Goal: Task Accomplishment & Management: Use online tool/utility

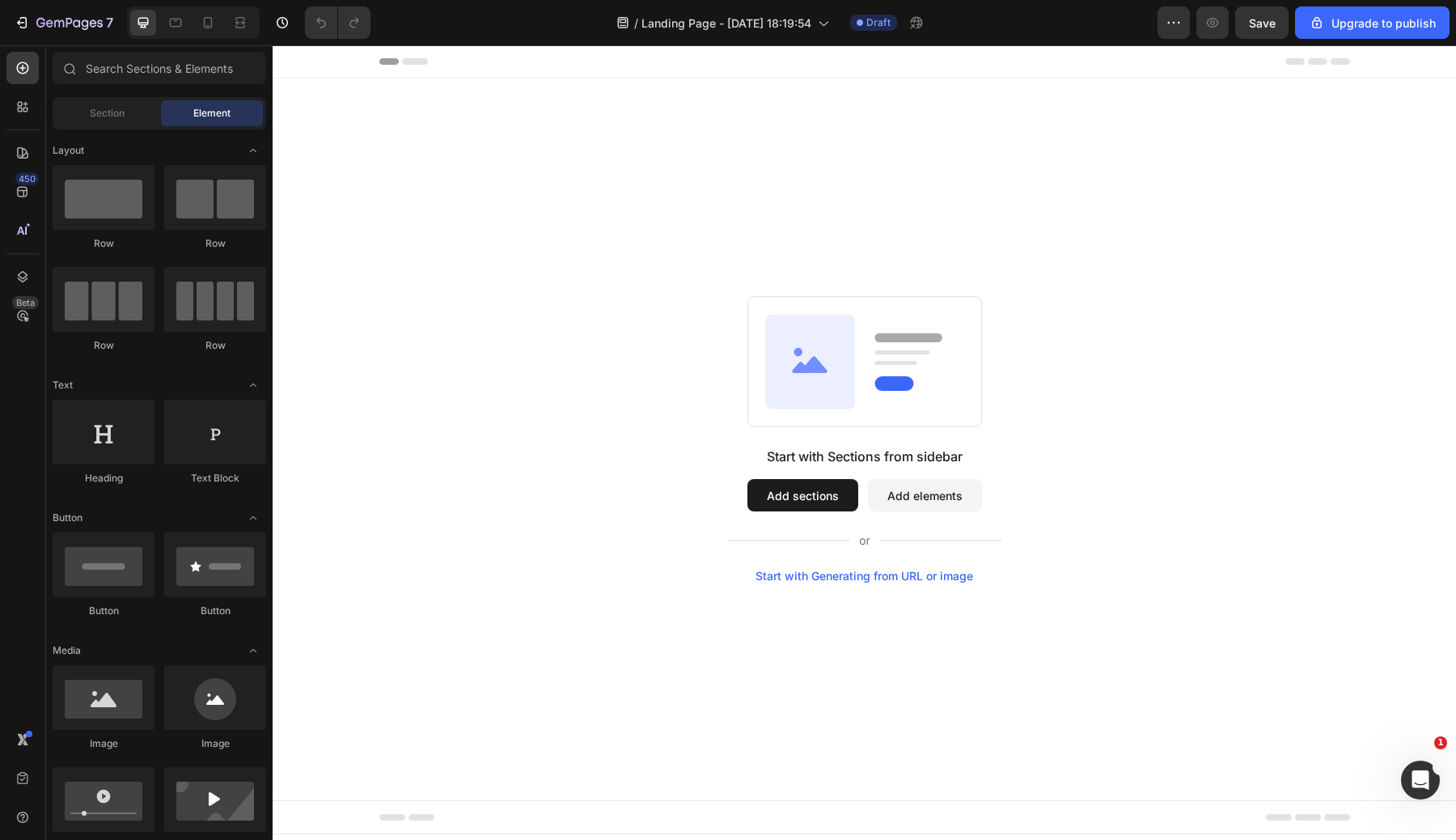
click at [832, 490] on button "Add sections" at bounding box center [803, 494] width 111 height 32
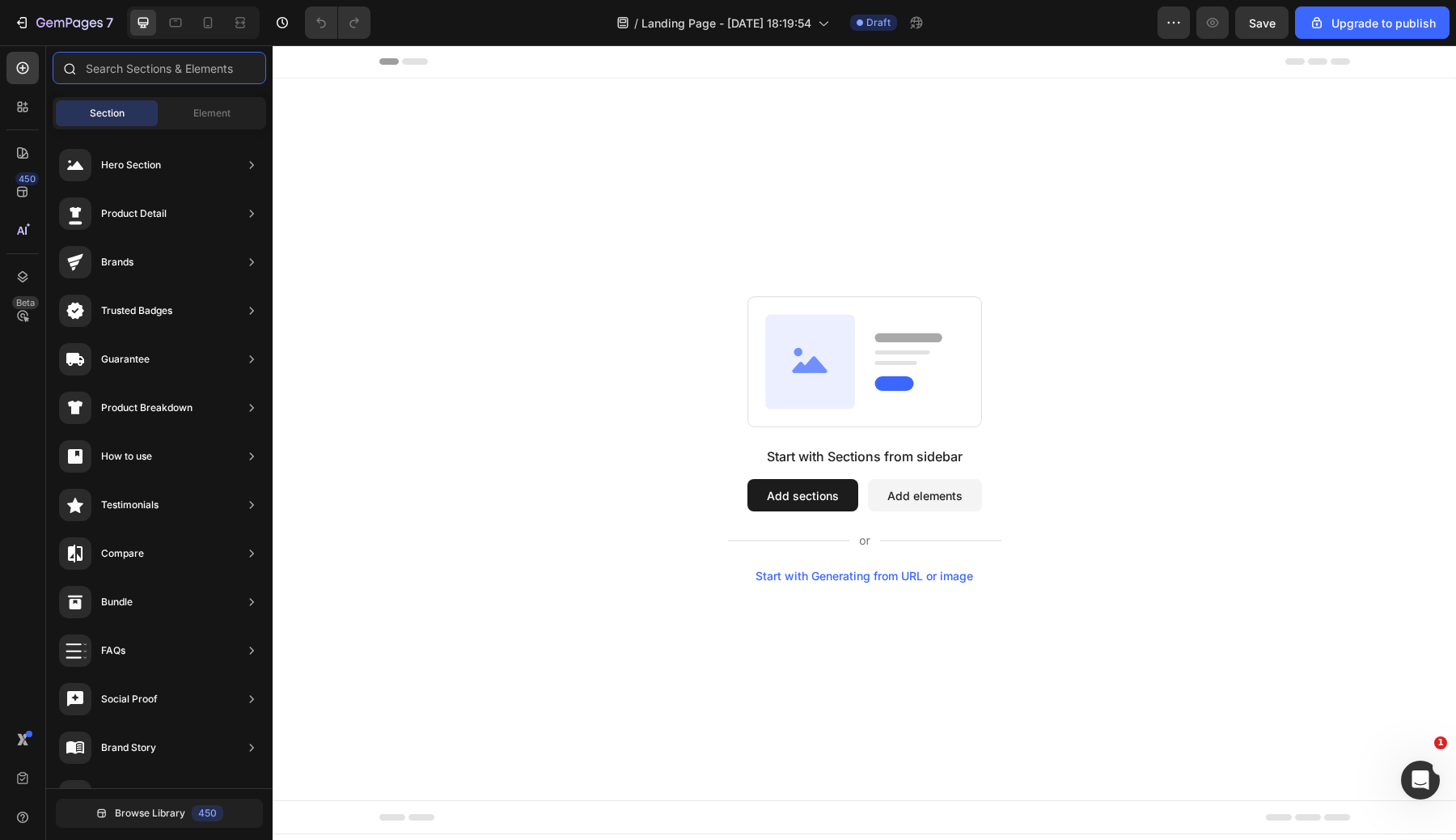
click at [149, 68] on input "text" at bounding box center [160, 67] width 214 height 32
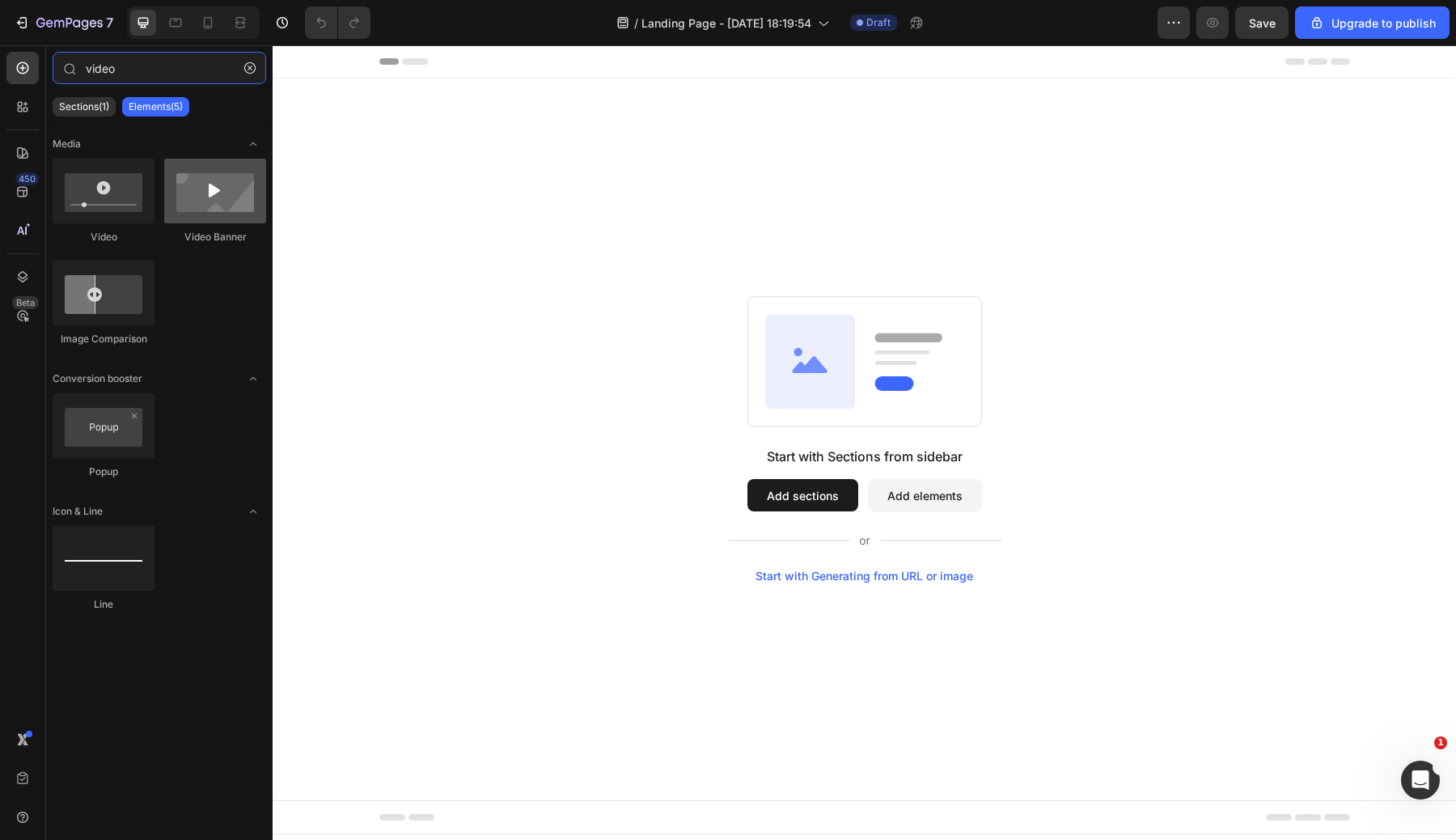
type input "video"
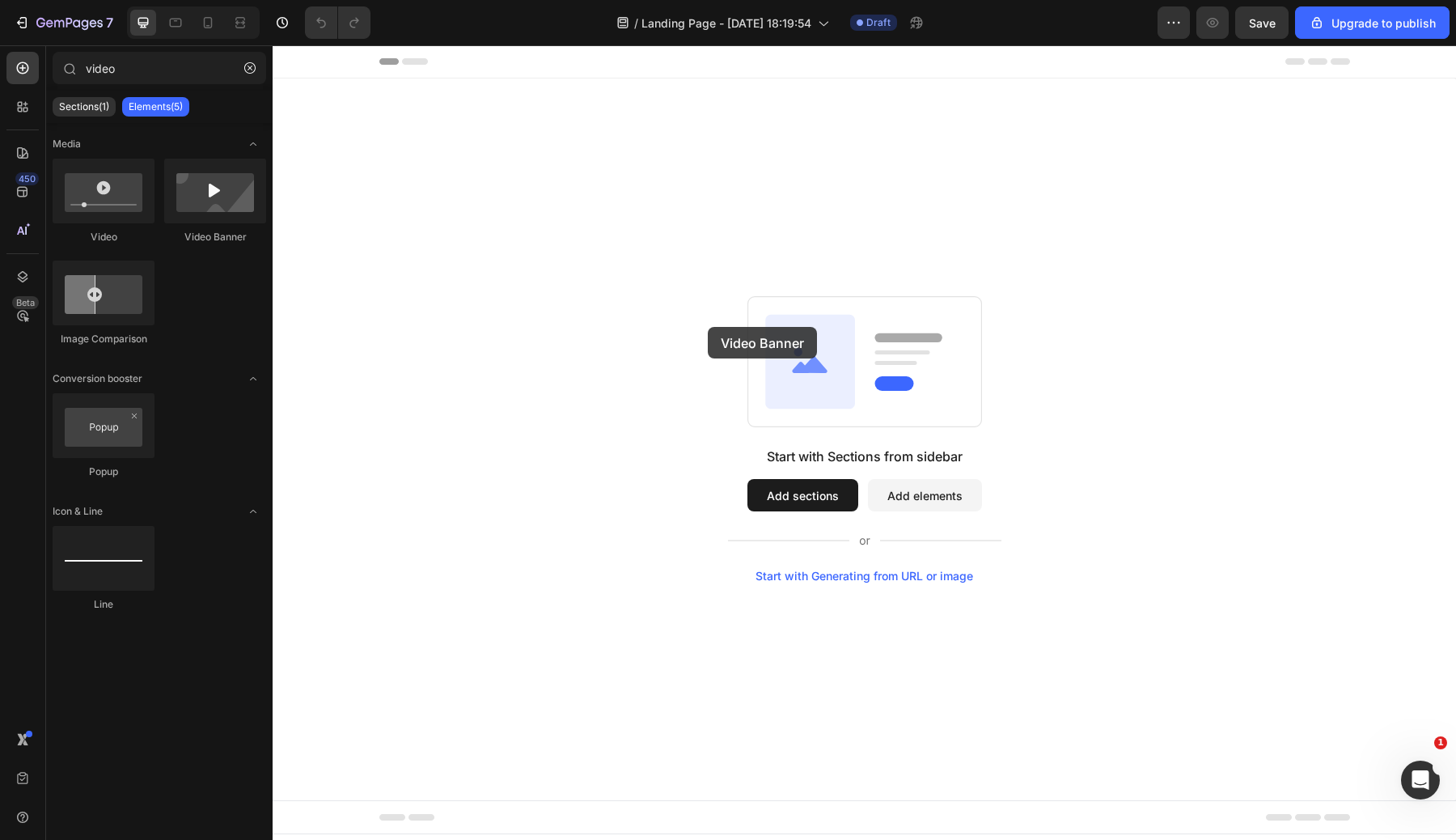
drag, startPoint x: 475, startPoint y: 251, endPoint x: 802, endPoint y: 367, distance: 347.0
click at [223, 210] on div at bounding box center [216, 191] width 102 height 65
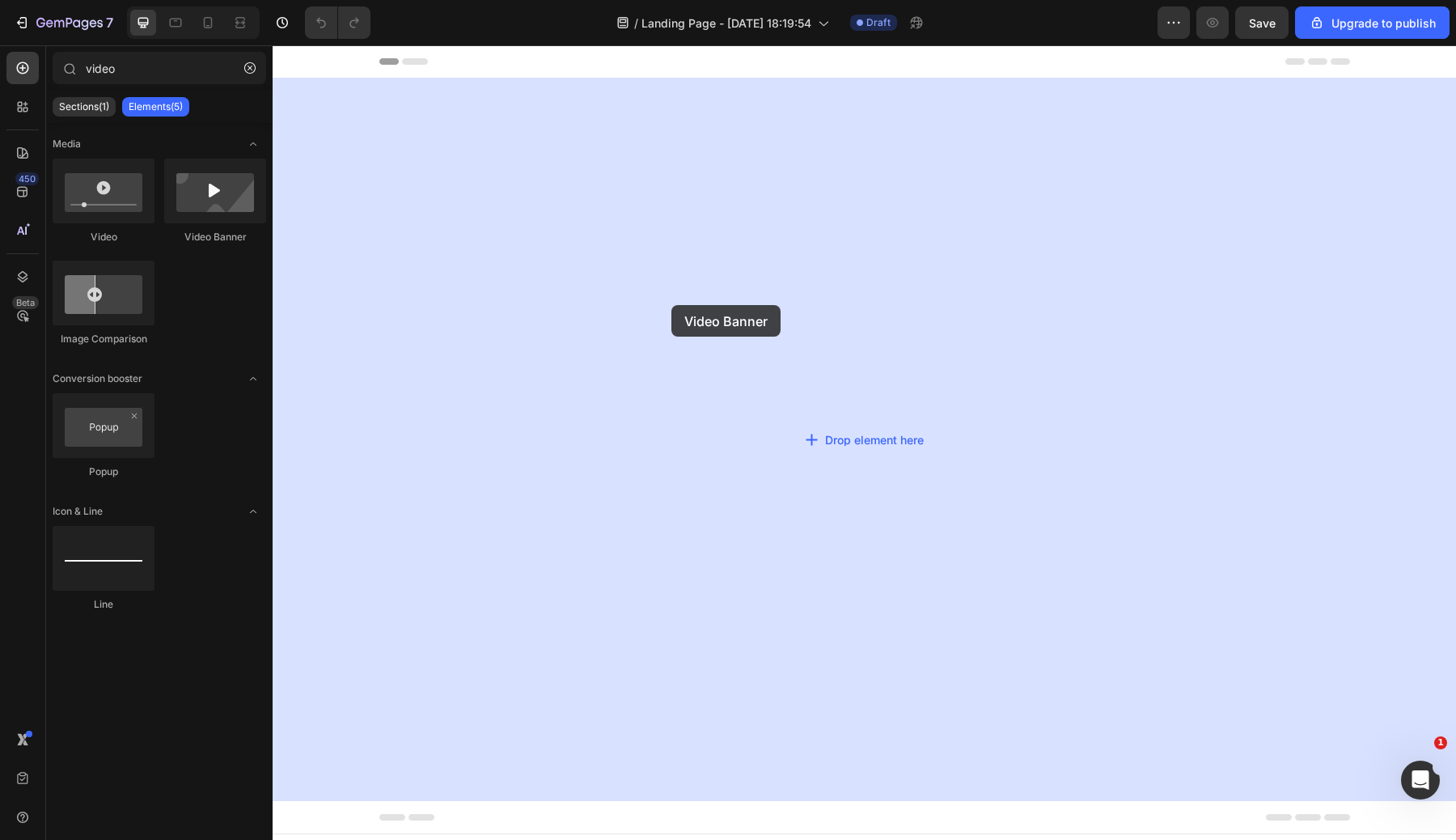
drag, startPoint x: 509, startPoint y: 248, endPoint x: 699, endPoint y: 317, distance: 202.1
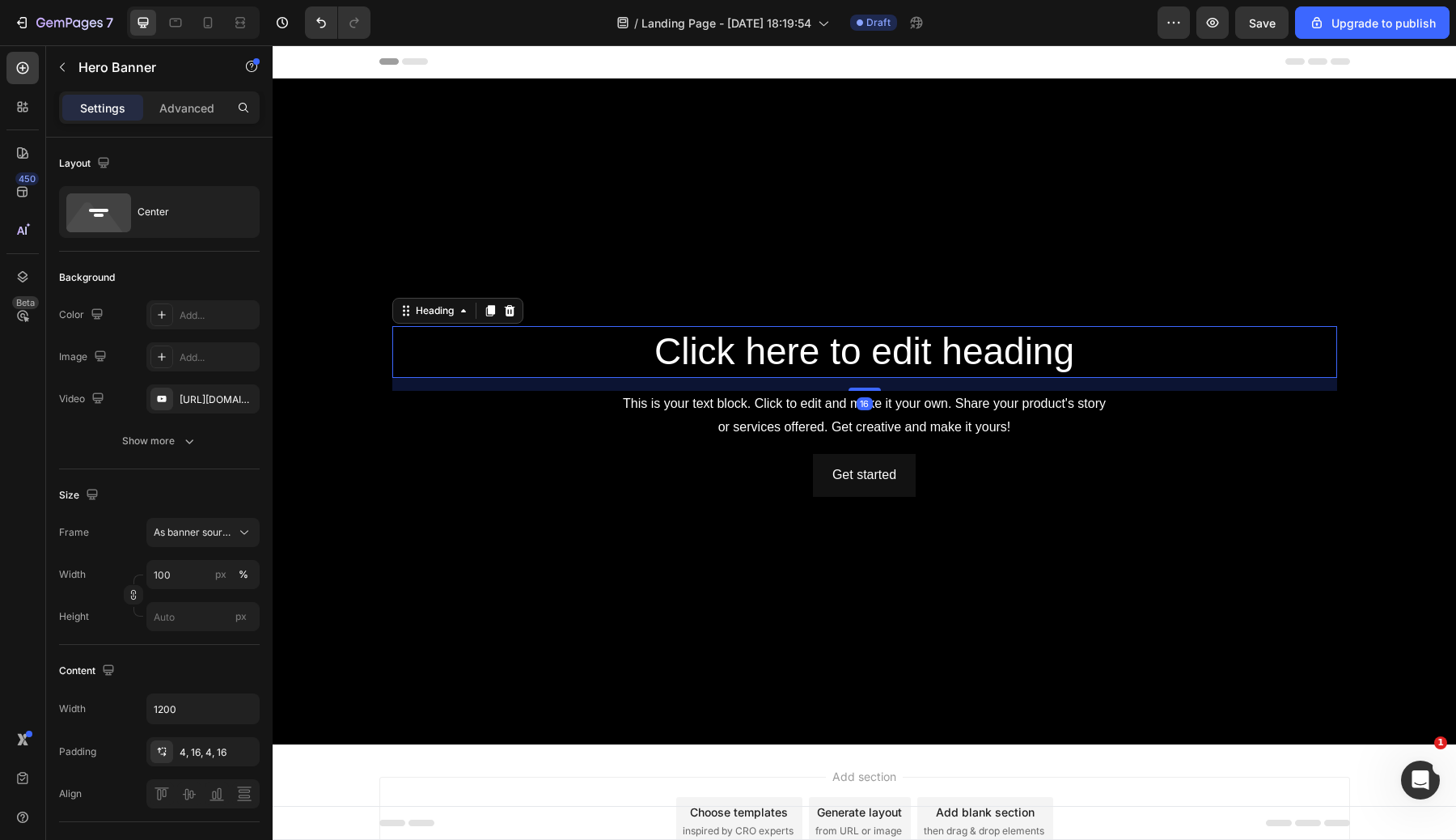
click at [881, 370] on h2 "Click here to edit heading" at bounding box center [865, 351] width 945 height 52
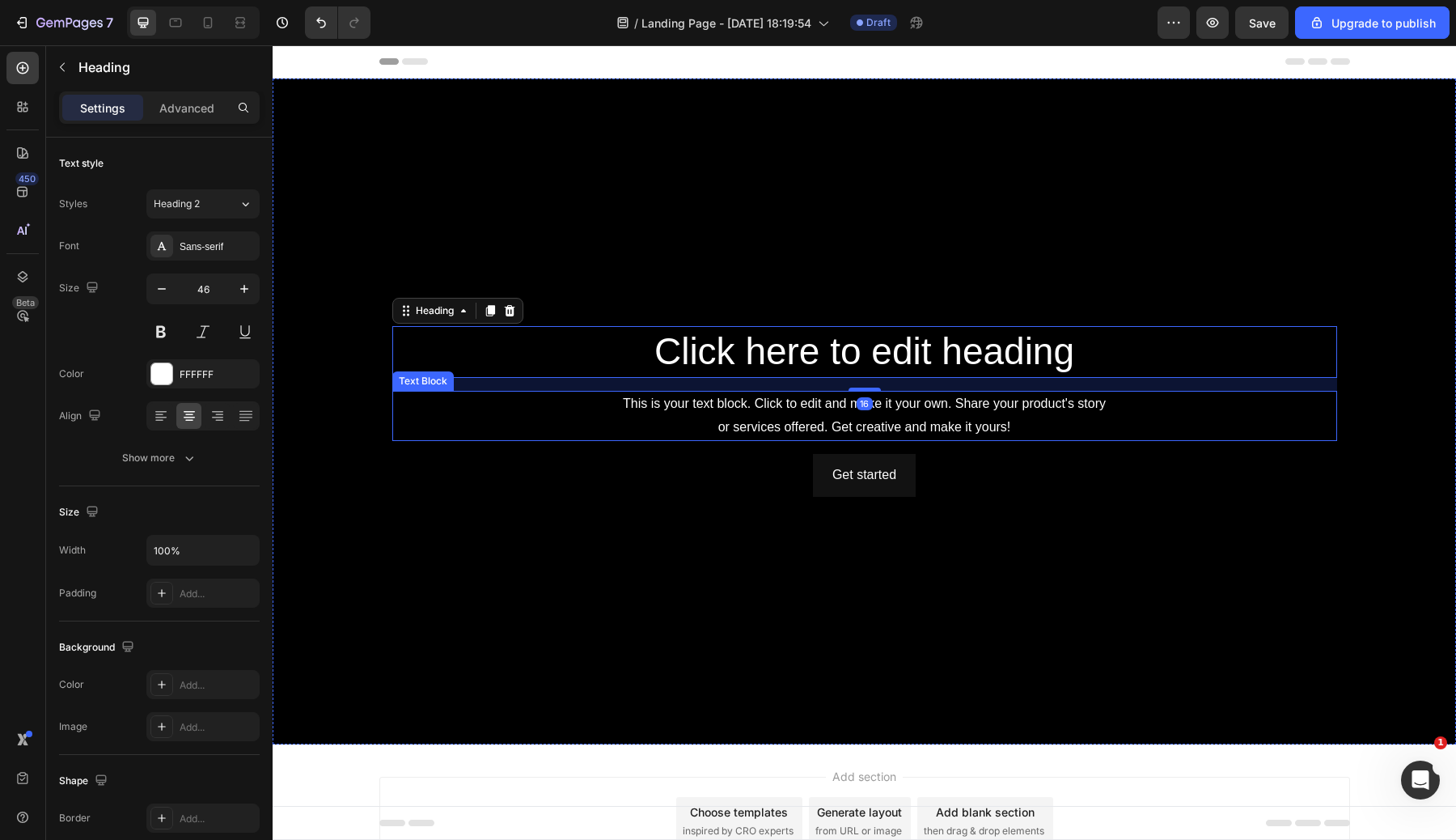
click at [885, 422] on div "This is your text block. Click to edit and make it your own. Share your product…" at bounding box center [865, 415] width 945 height 50
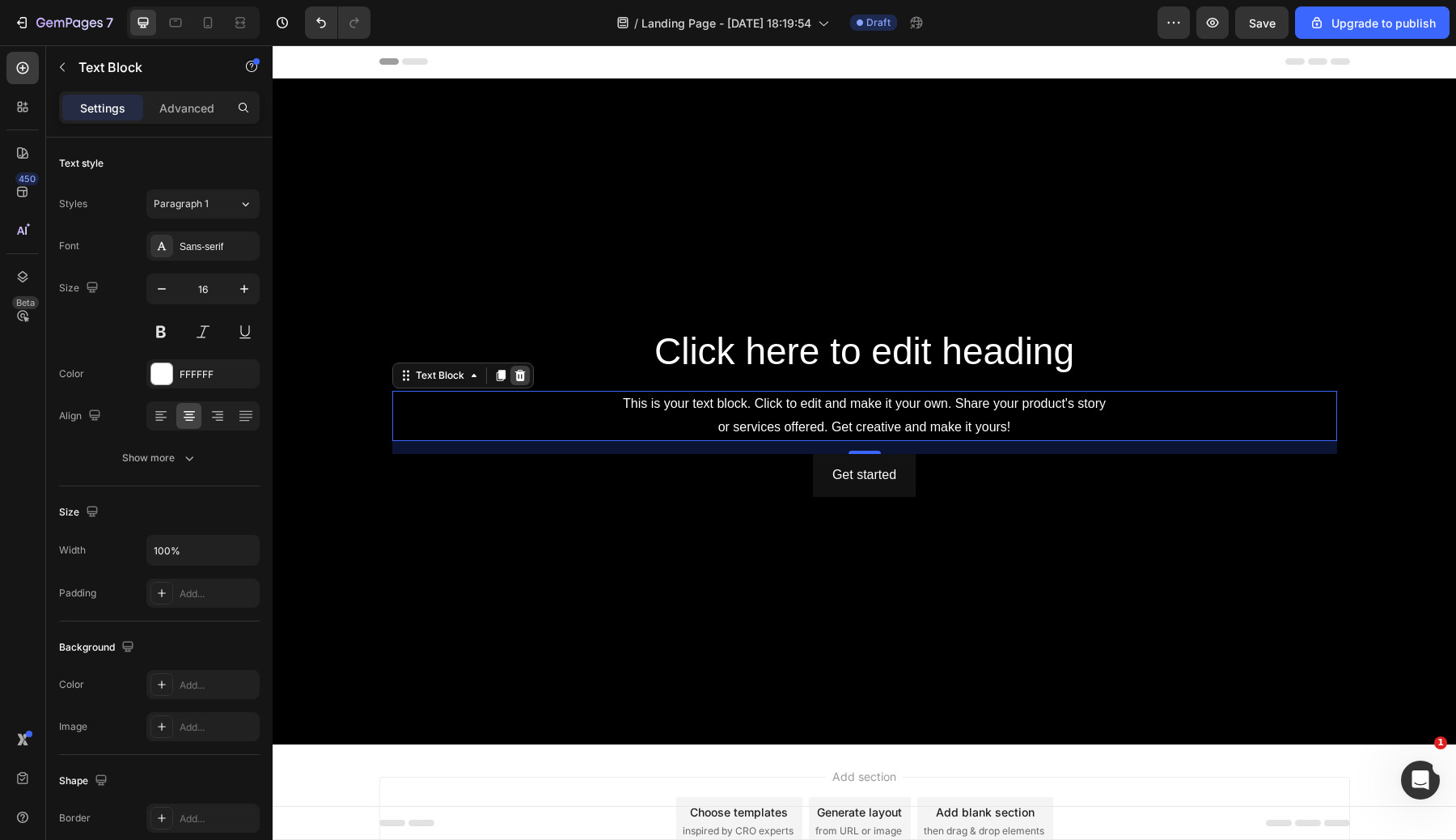
click at [517, 368] on div at bounding box center [520, 375] width 20 height 20
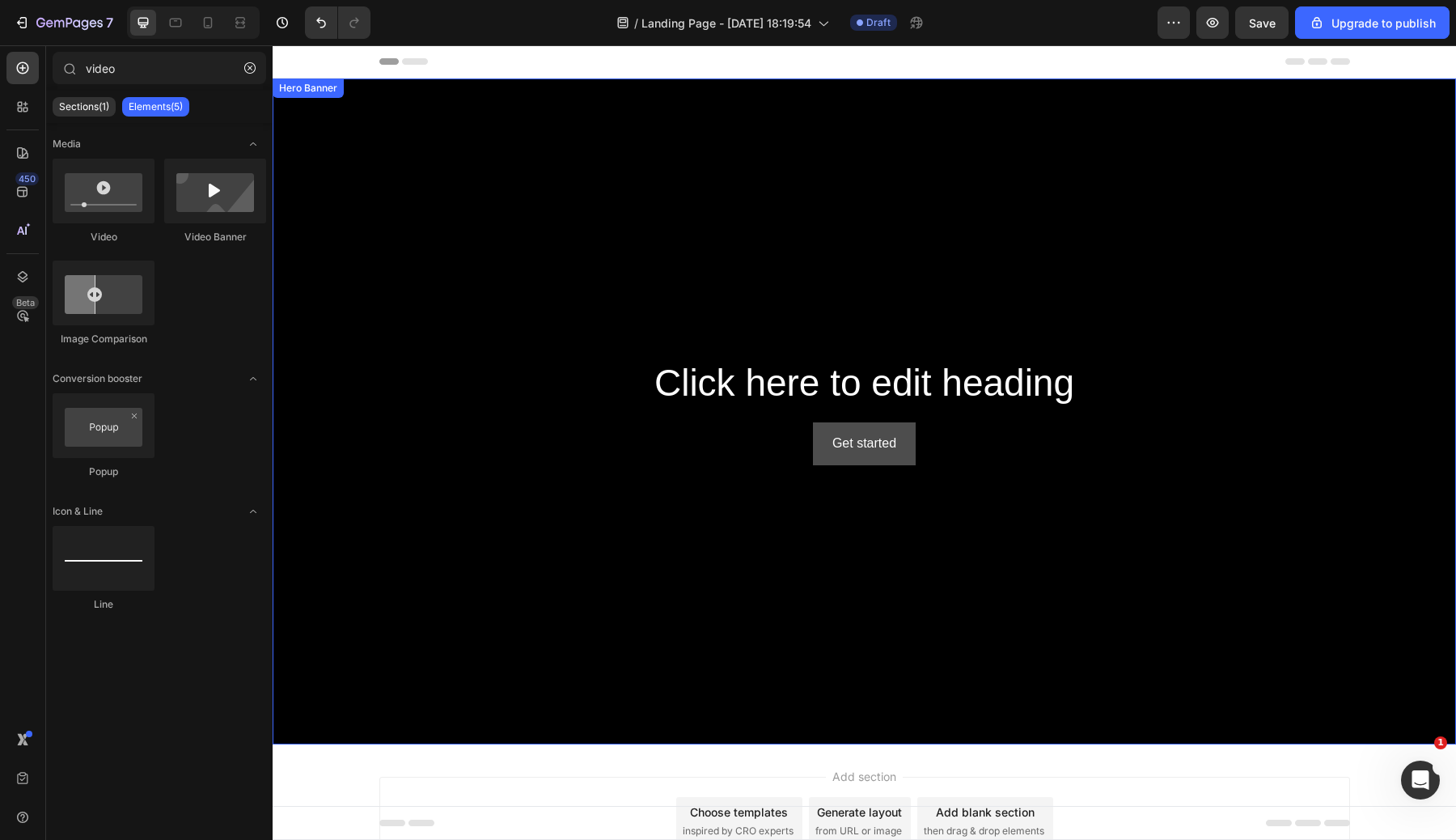
click at [897, 454] on button "Get started" at bounding box center [864, 443] width 103 height 43
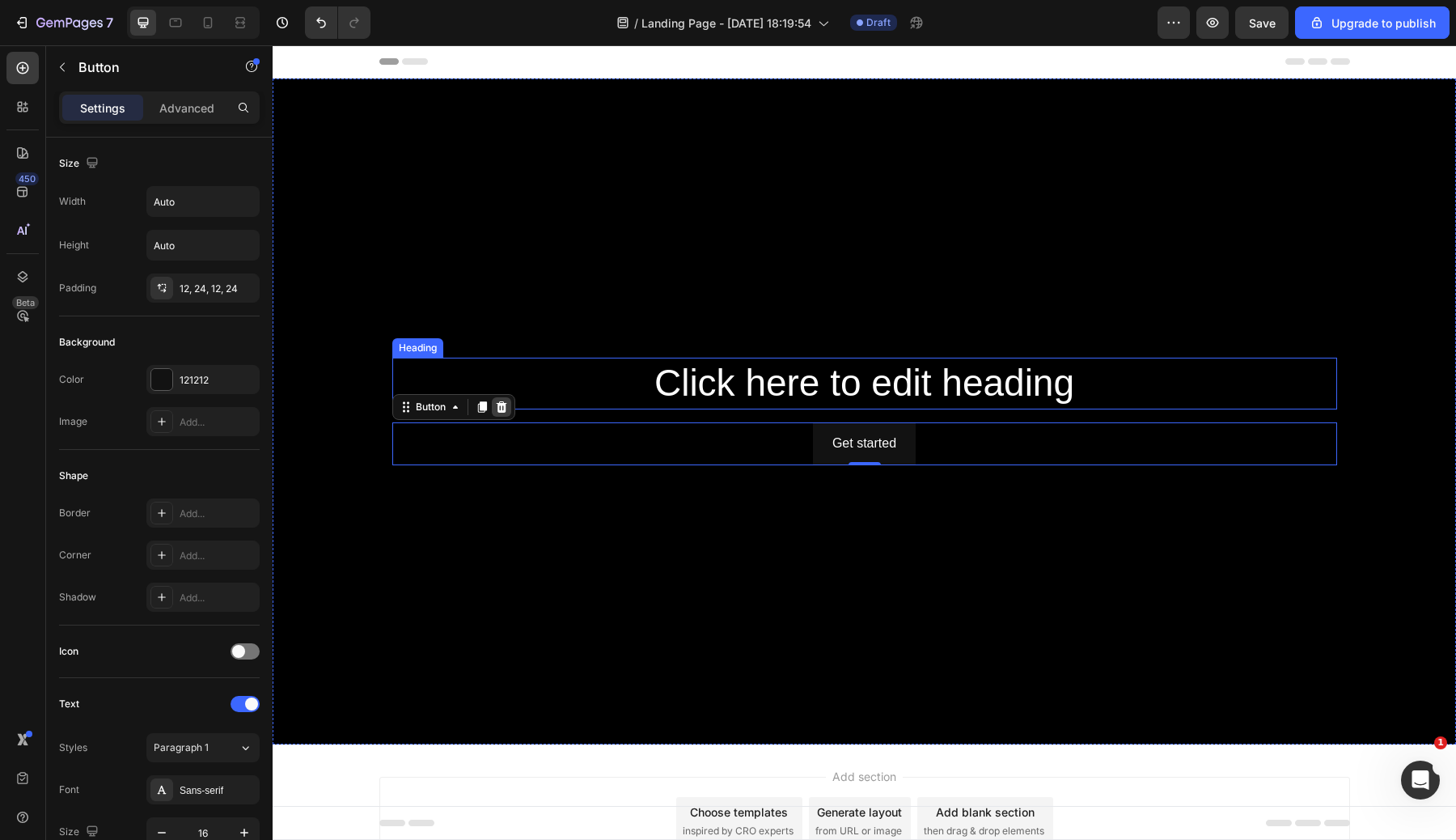
click at [504, 413] on icon at bounding box center [502, 407] width 13 height 13
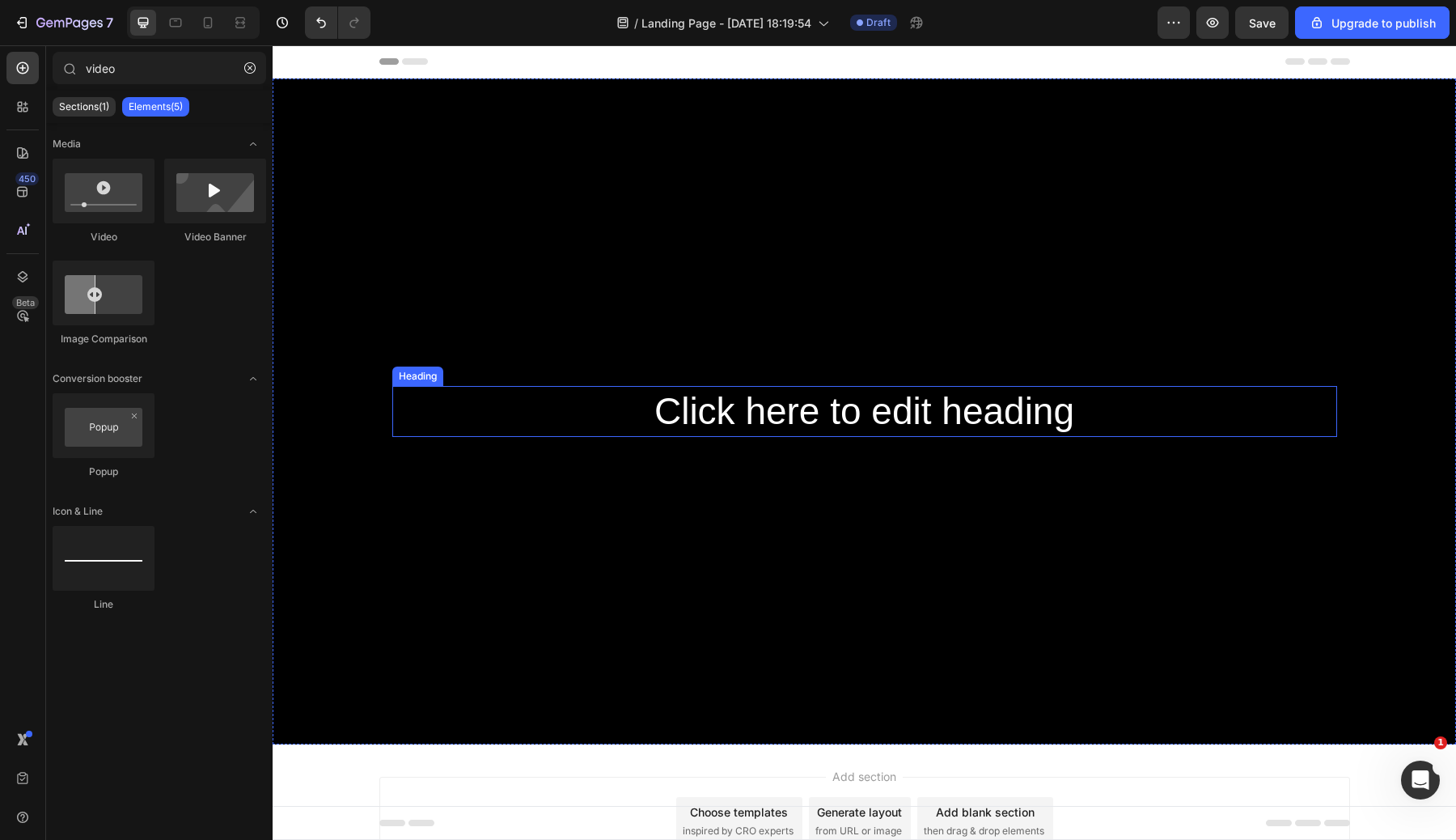
click at [841, 407] on h2 "Click here to edit heading" at bounding box center [865, 411] width 945 height 52
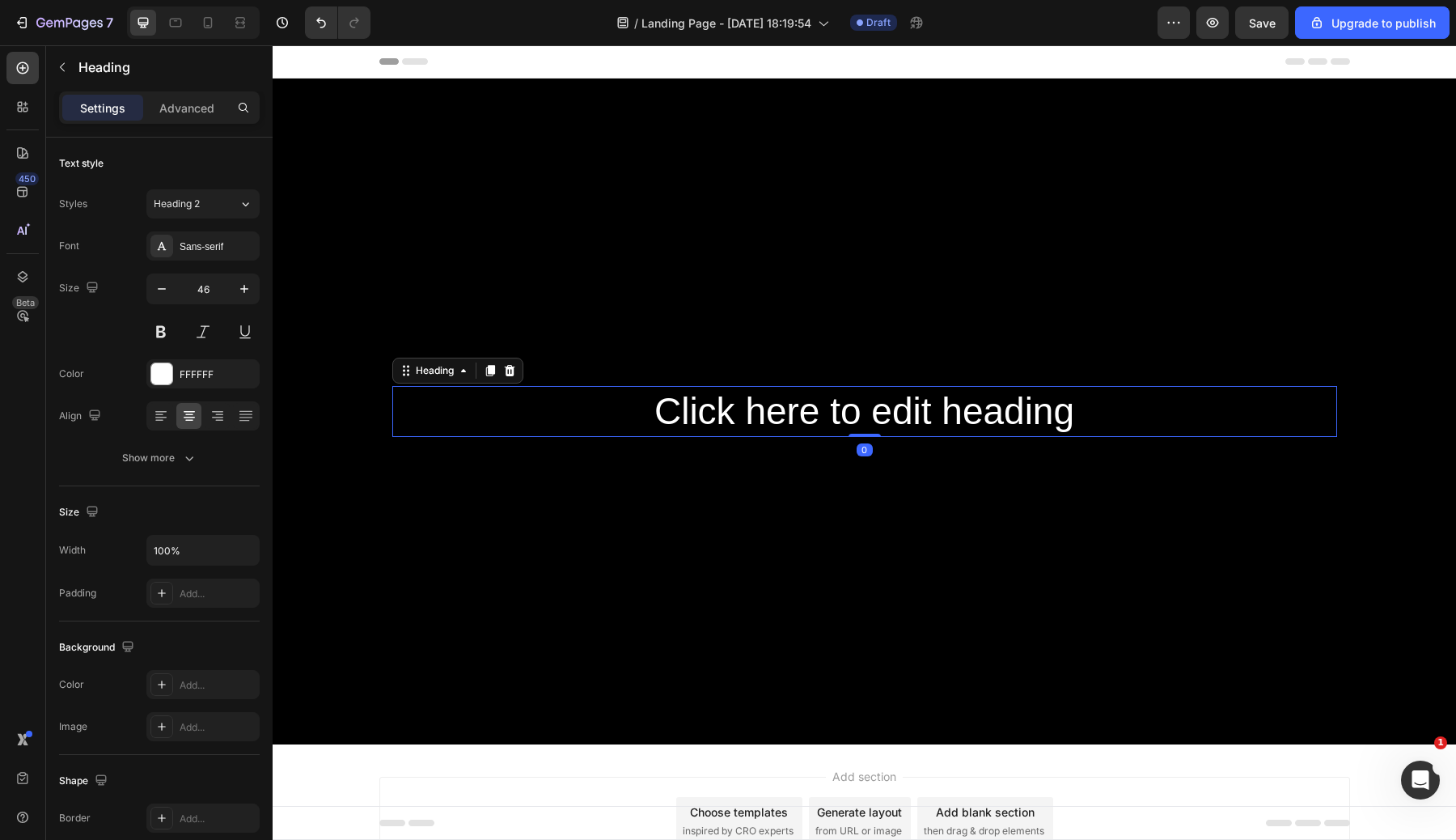
click at [841, 409] on h2 "Click here to edit heading" at bounding box center [865, 411] width 945 height 52
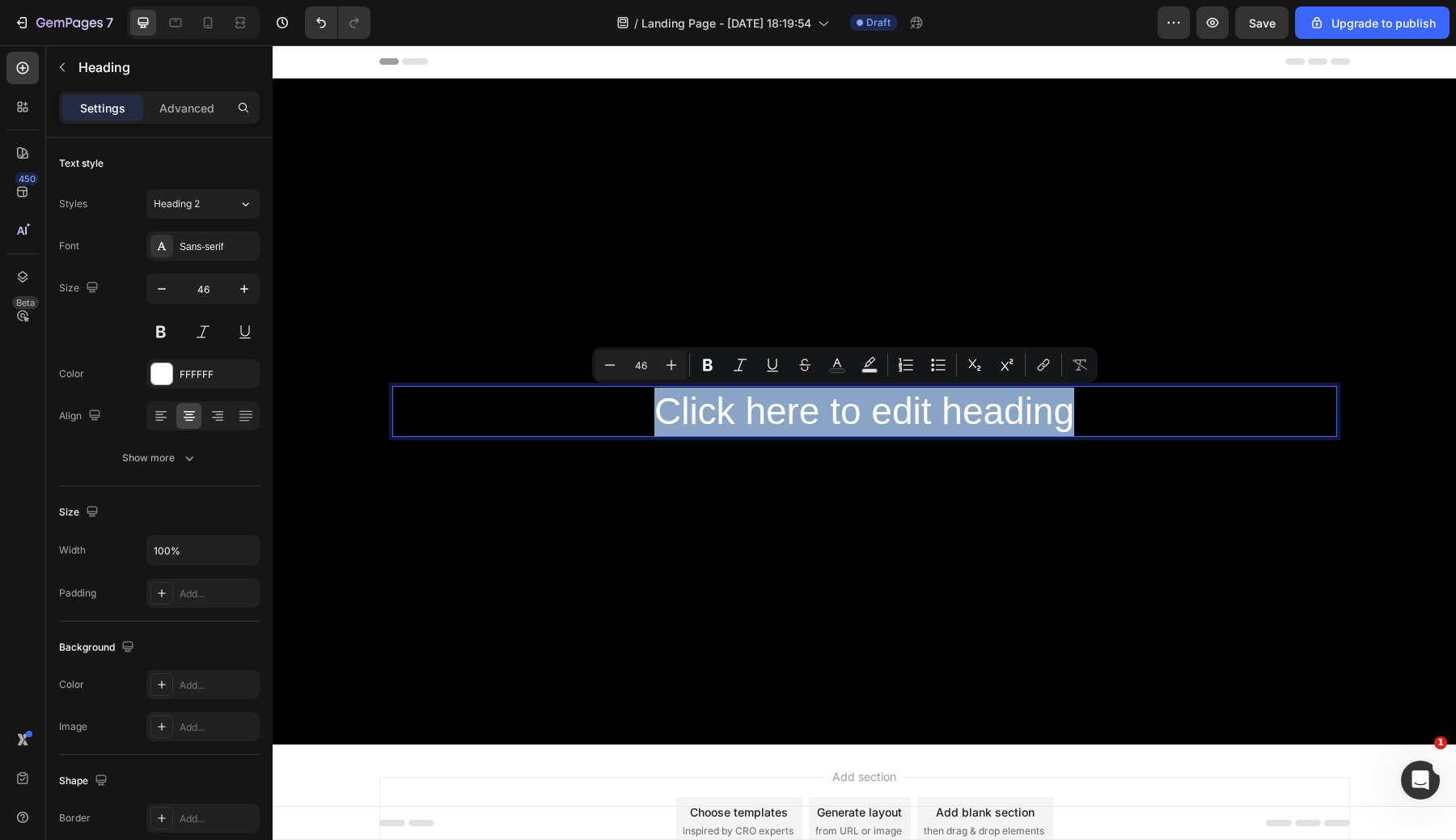
click at [841, 409] on p "Click here to edit heading" at bounding box center [865, 411] width 942 height 49
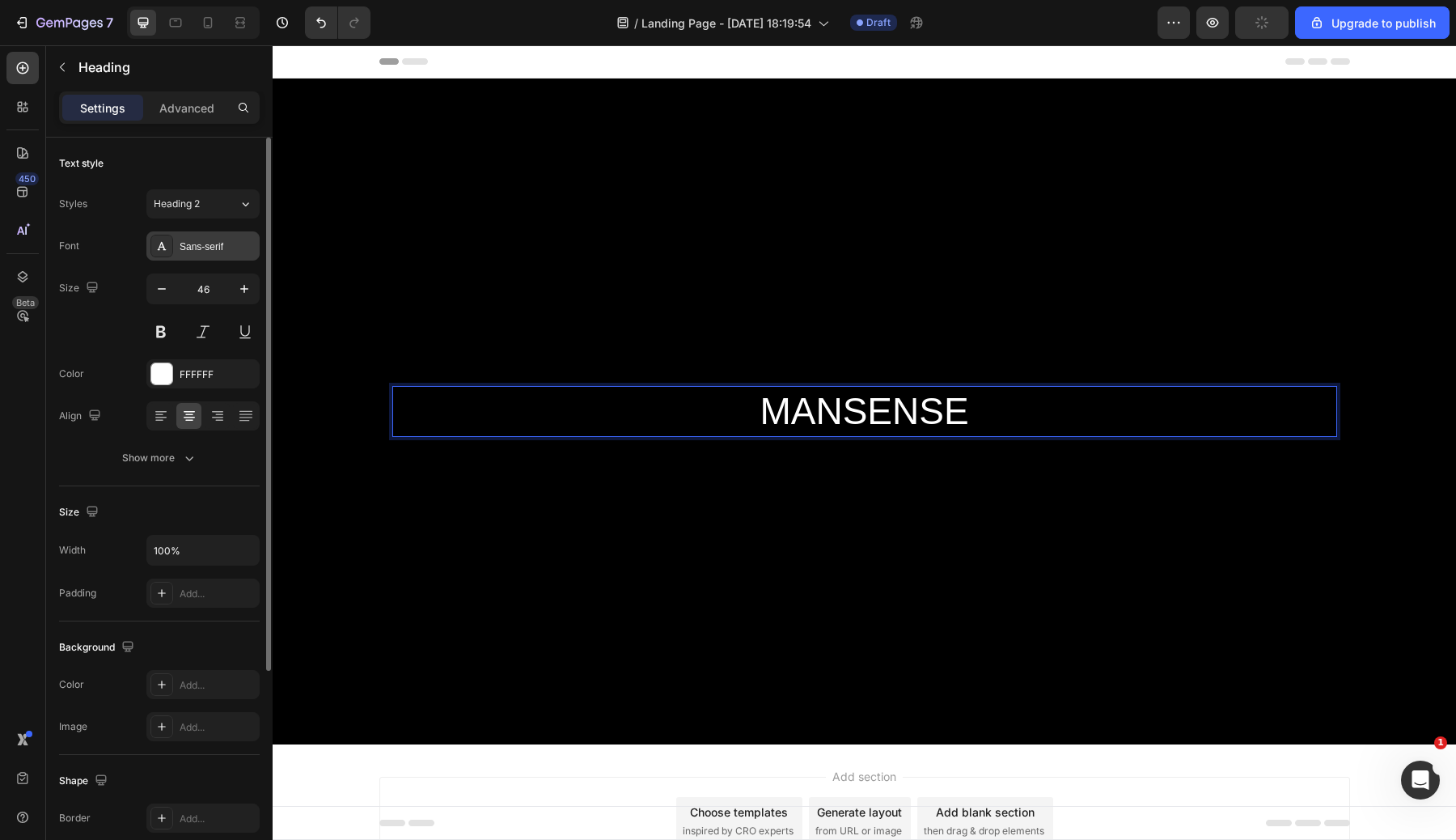
click at [219, 240] on div "Sans-serif" at bounding box center [217, 247] width 76 height 15
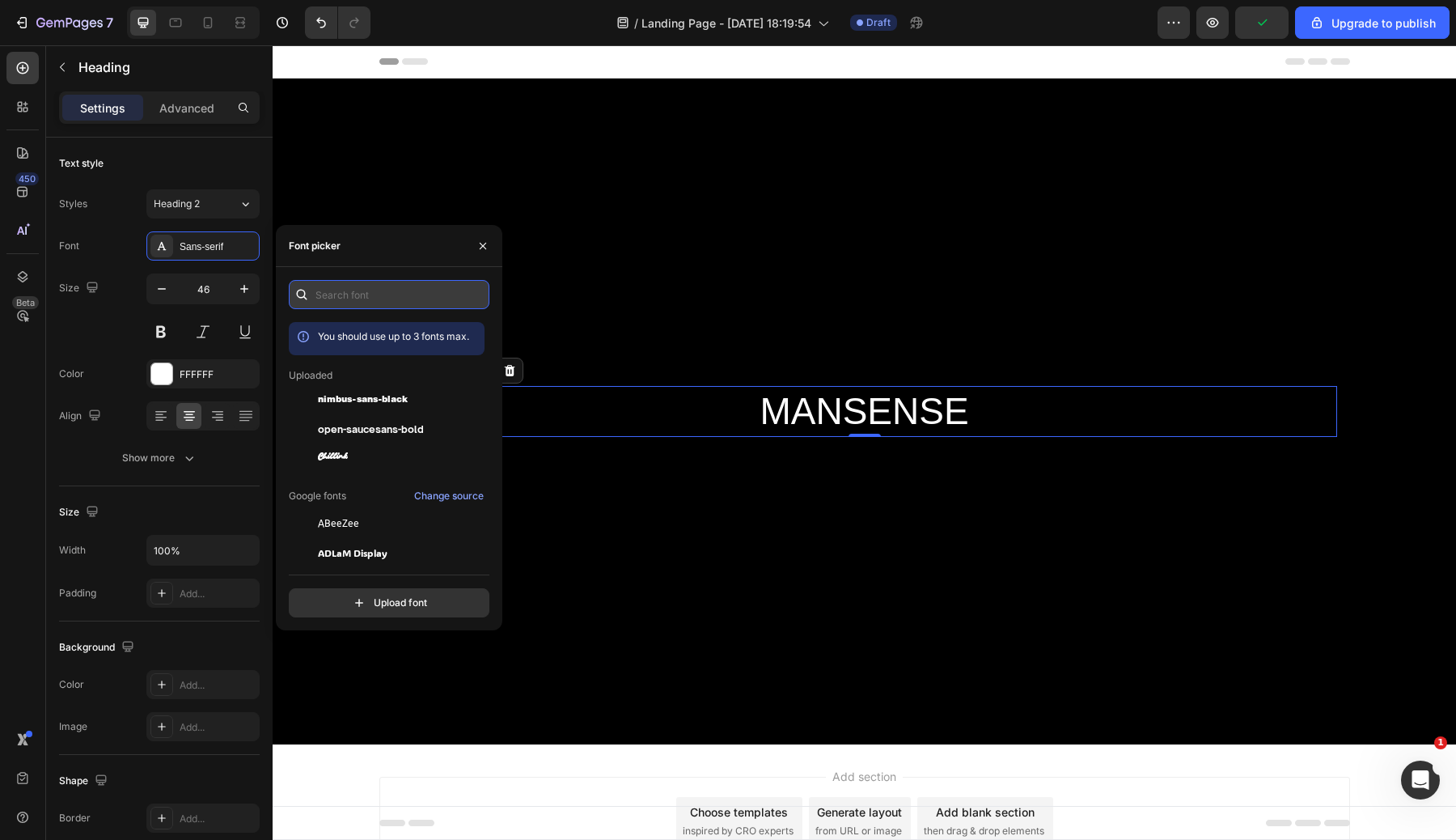
click at [360, 301] on input "text" at bounding box center [389, 294] width 201 height 29
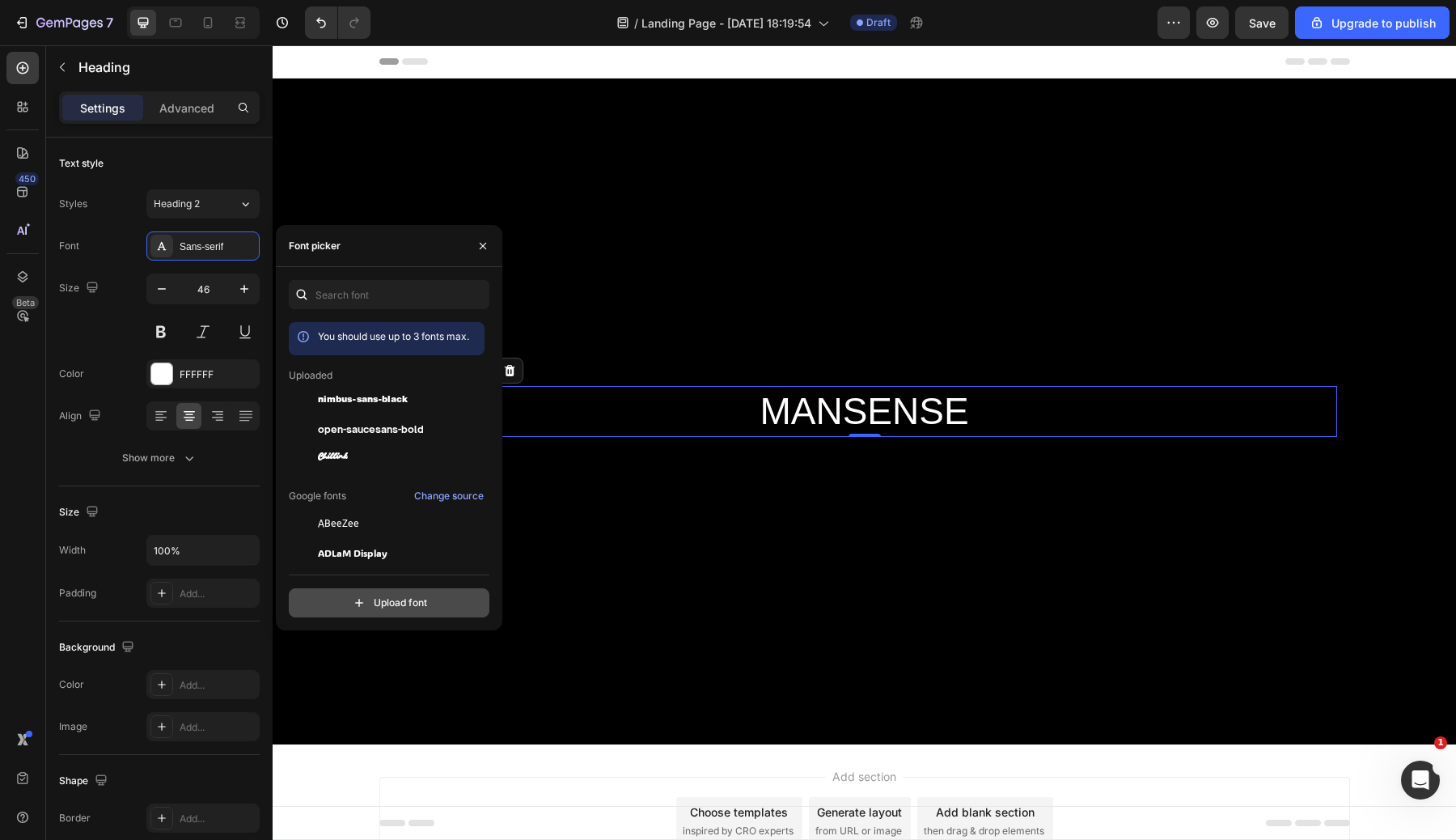
click at [396, 615] on input "file" at bounding box center [424, 602] width 405 height 27
type input "C:\fakepath\Movement.ttf"
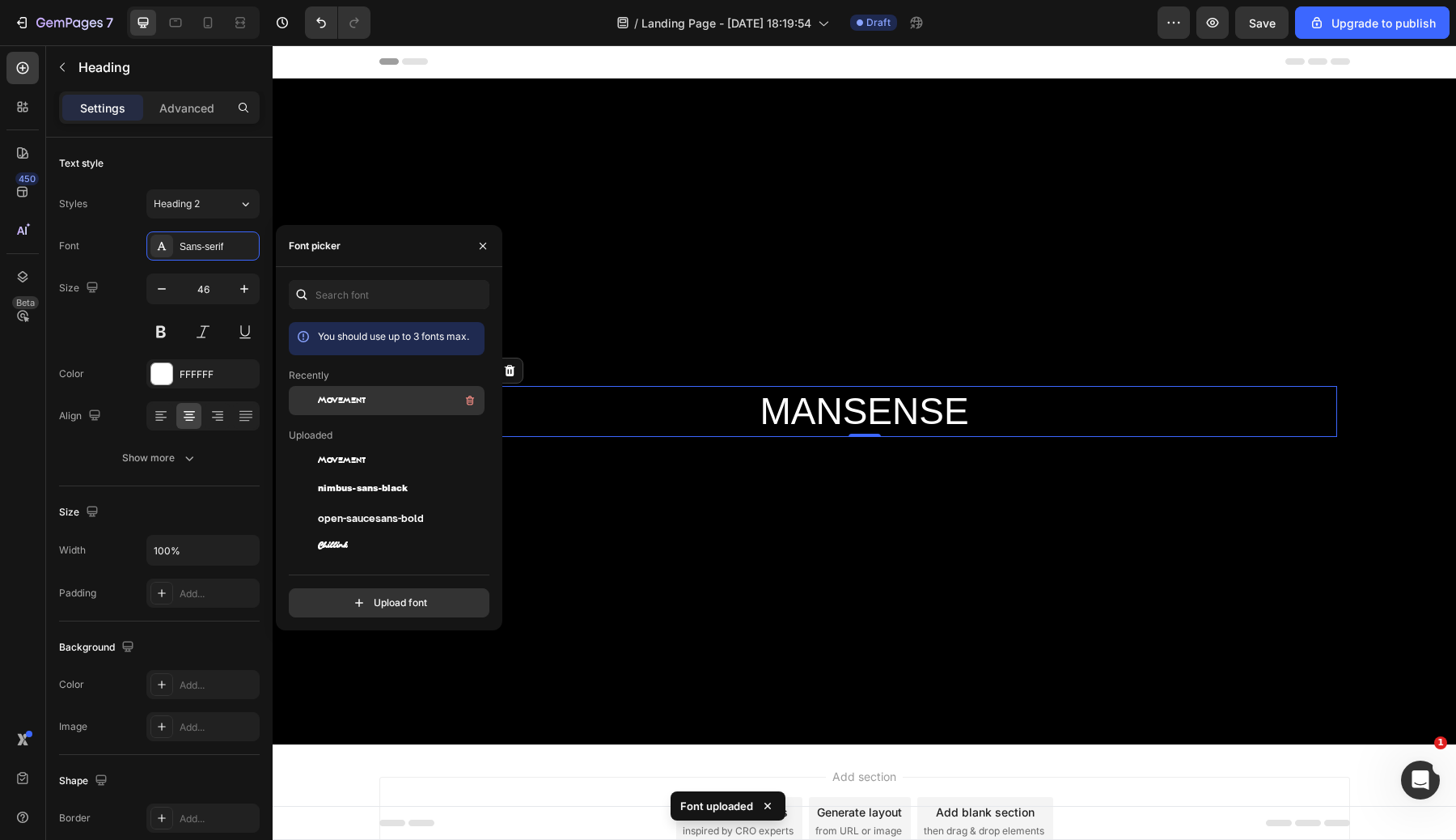
click at [352, 400] on span "Movement" at bounding box center [341, 401] width 48 height 15
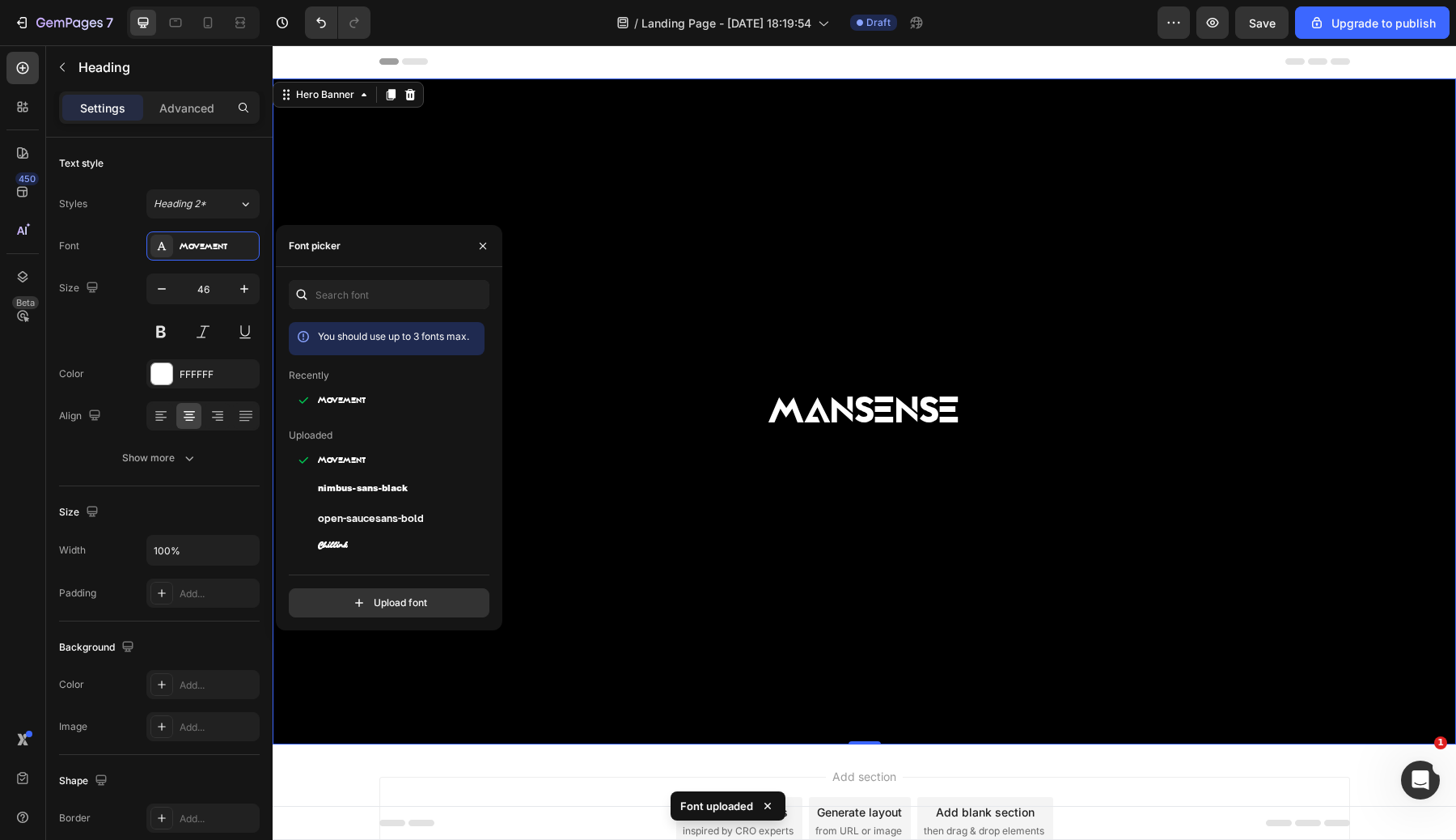
click at [701, 512] on div "Background Image" at bounding box center [864, 411] width 1184 height 666
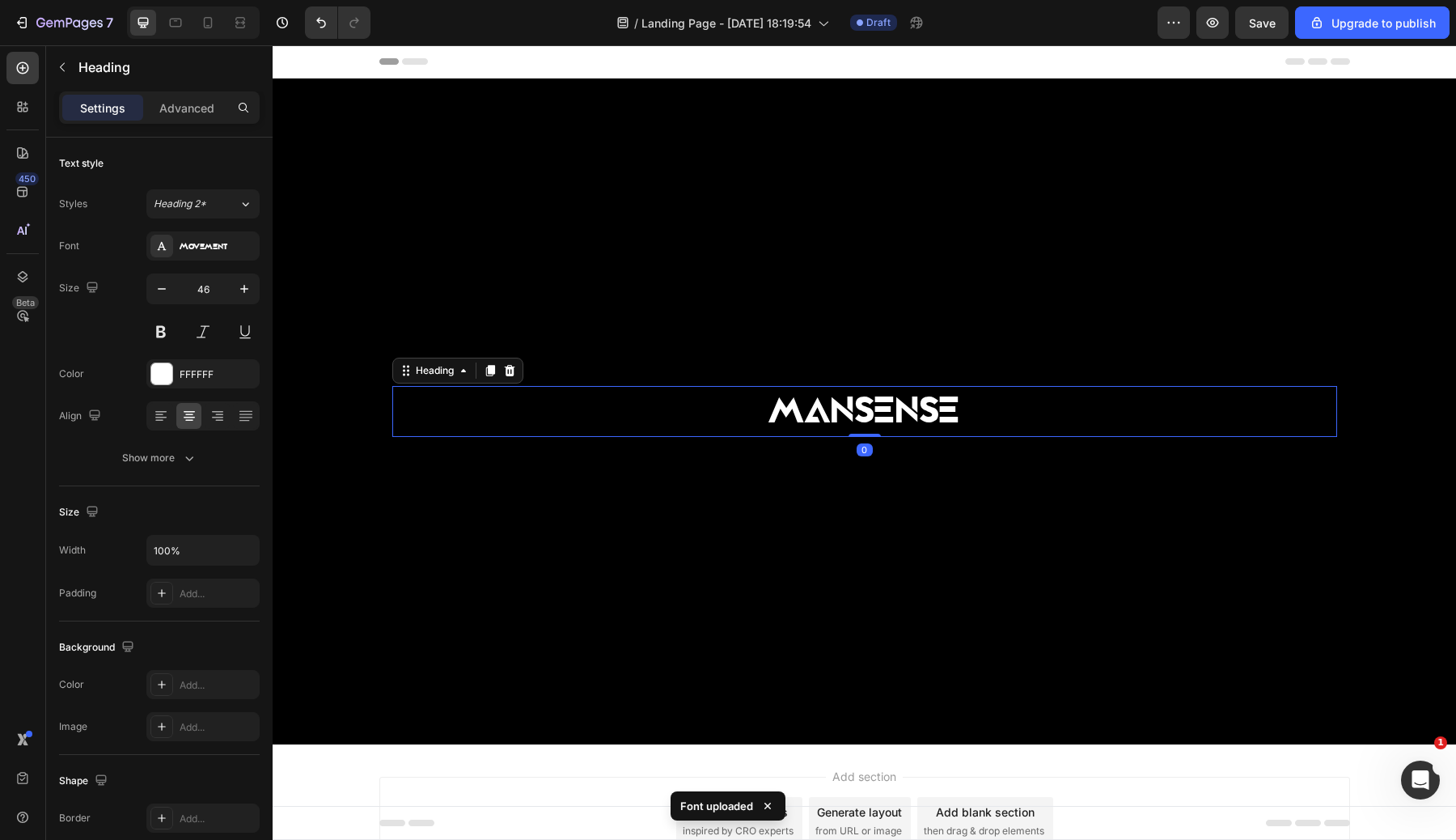
click at [851, 421] on p "MANSENSE" at bounding box center [865, 411] width 942 height 49
click at [212, 292] on input "46" at bounding box center [202, 288] width 53 height 29
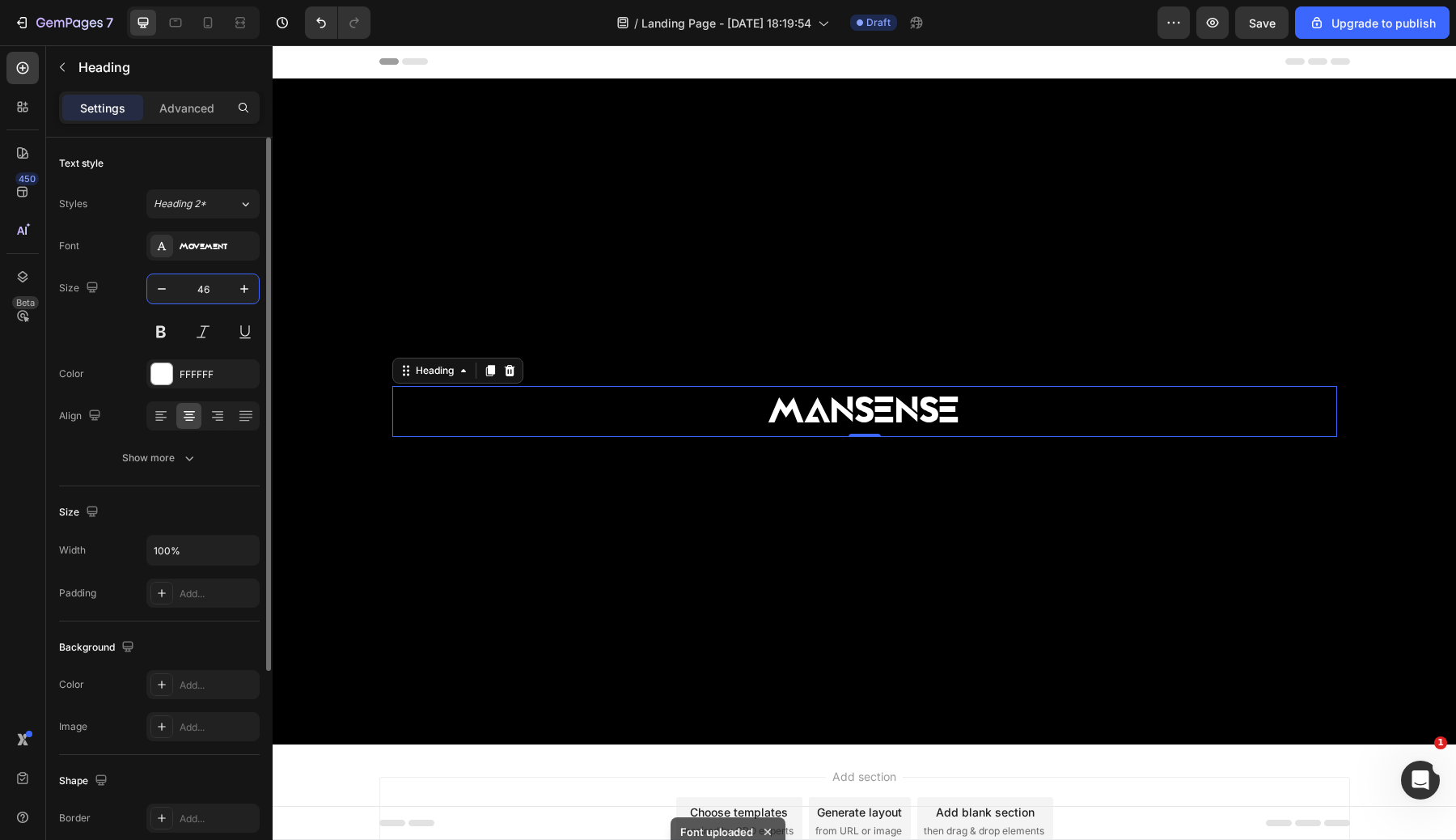
click at [212, 292] on input "46" at bounding box center [202, 288] width 53 height 29
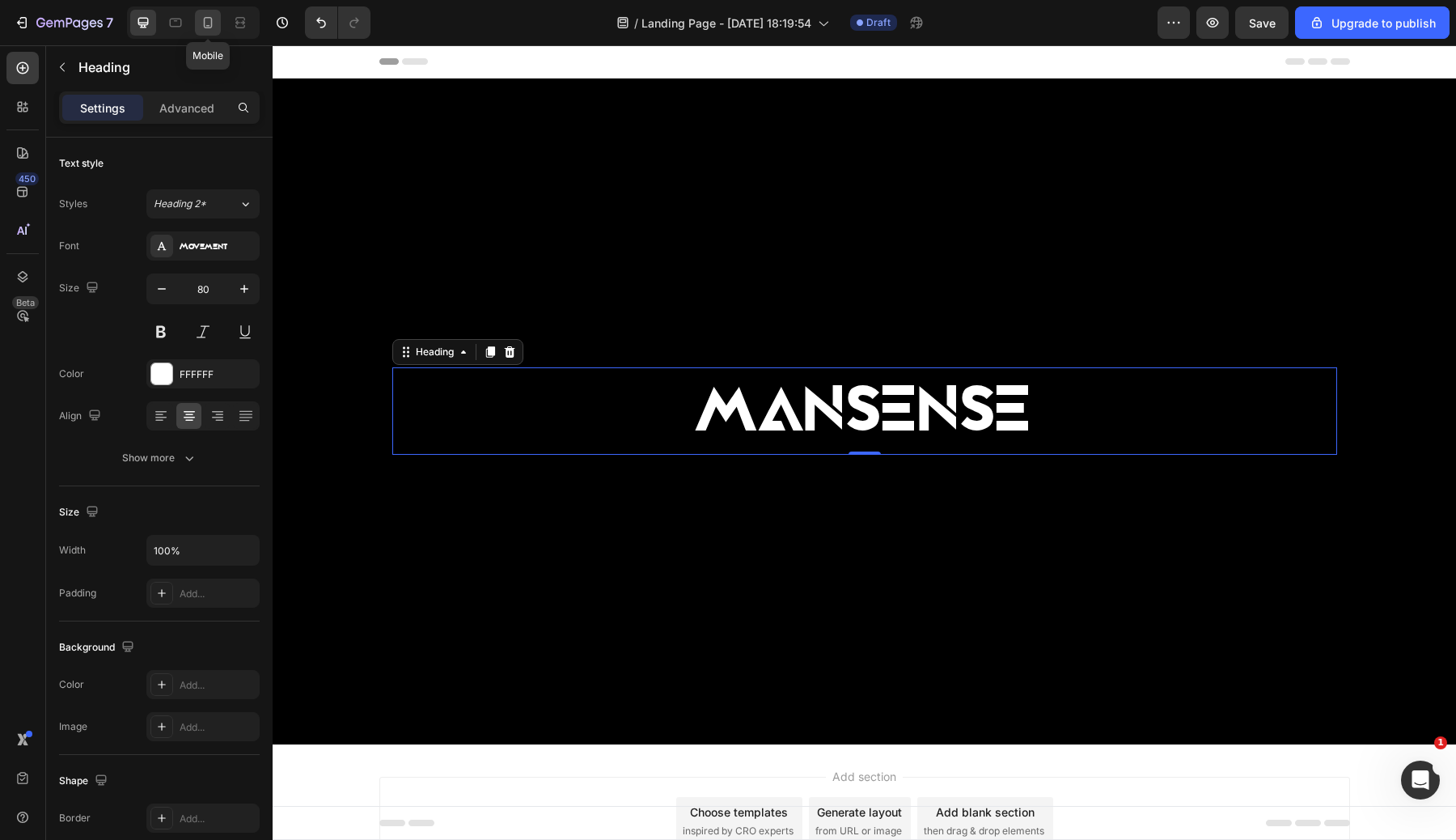
click at [207, 27] on icon at bounding box center [208, 23] width 9 height 12
type input "41"
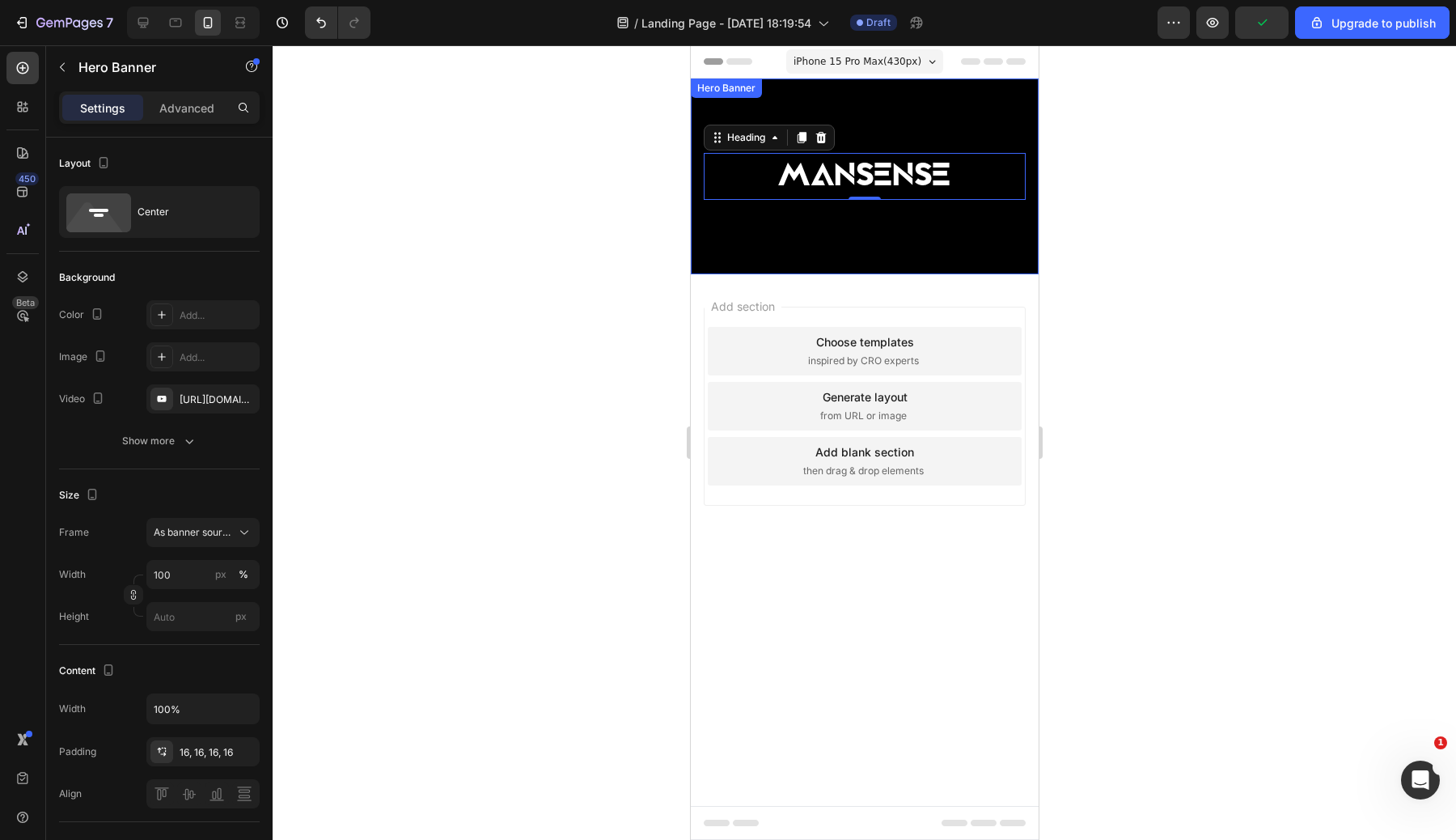
click at [800, 262] on div "Background Image" at bounding box center [864, 176] width 348 height 196
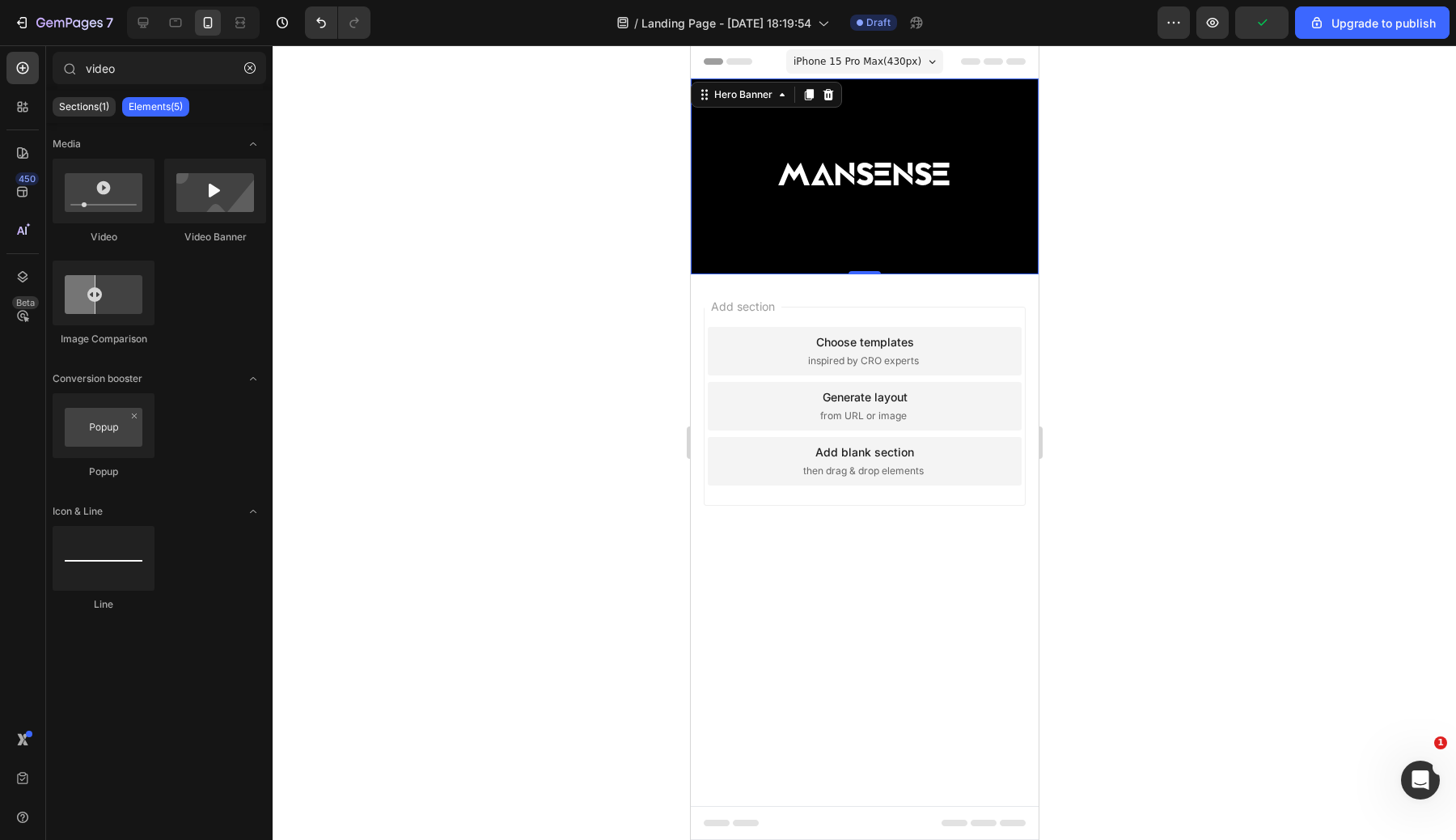
click at [854, 276] on div "Add section Choose templates inspired by CRO experts Generate layout from URL o…" at bounding box center [864, 429] width 348 height 309
click at [853, 261] on div "Background Image" at bounding box center [864, 176] width 348 height 196
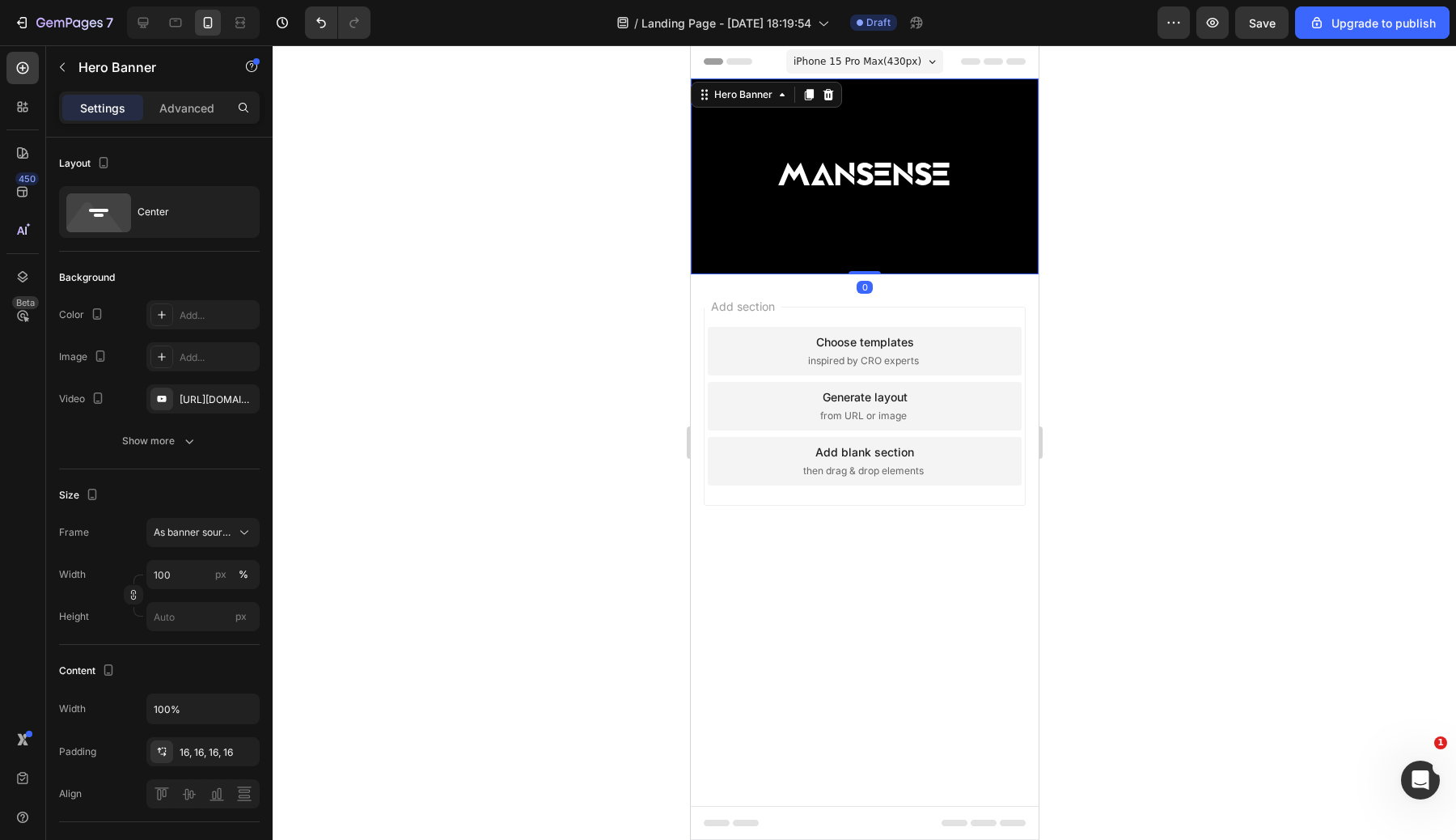
drag, startPoint x: 854, startPoint y: 271, endPoint x: 846, endPoint y: 265, distance: 10.0
click at [846, 266] on div "MANSENSE Heading Hero Banner 0" at bounding box center [864, 176] width 348 height 196
